Goal: Find contact information: Find contact information

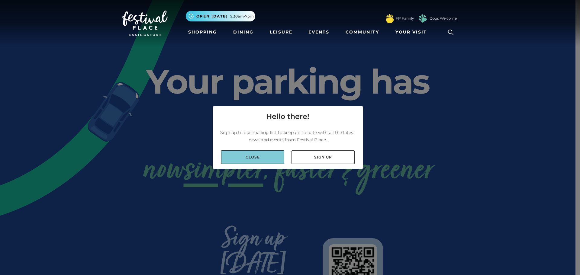
click at [270, 156] on link "Close" at bounding box center [252, 157] width 63 height 14
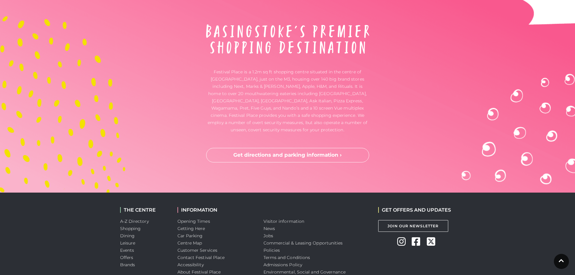
scroll to position [1596, 0]
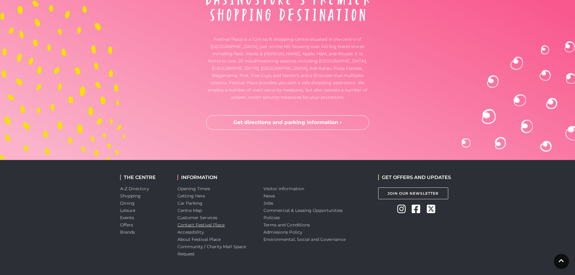
click at [212, 222] on link "Contact Festival Place" at bounding box center [200, 224] width 47 height 5
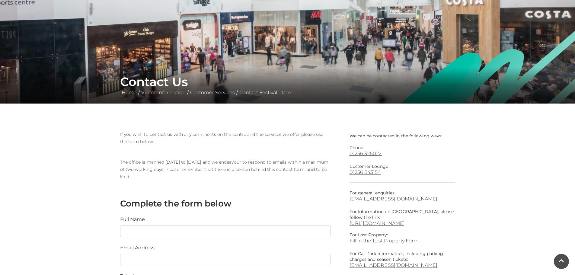
scroll to position [60, 0]
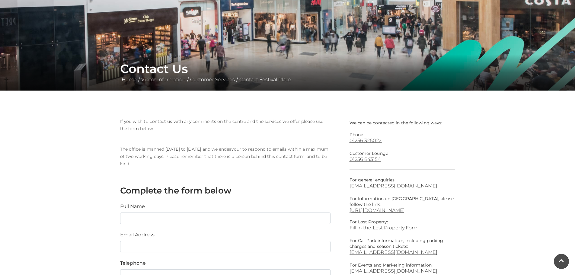
drag, startPoint x: 397, startPoint y: 185, endPoint x: 413, endPoint y: 180, distance: 16.0
click at [409, 183] on link "[EMAIL_ADDRESS][DOMAIN_NAME]" at bounding box center [403, 186] width 106 height 6
